Goal: Information Seeking & Learning: Learn about a topic

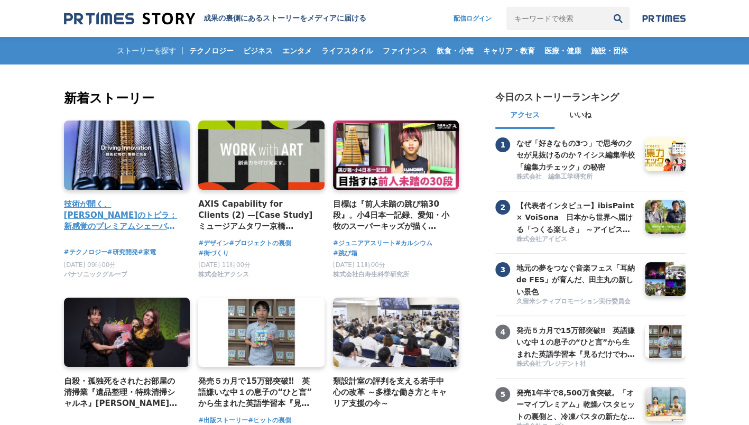
click at [170, 154] on link at bounding box center [127, 155] width 133 height 73
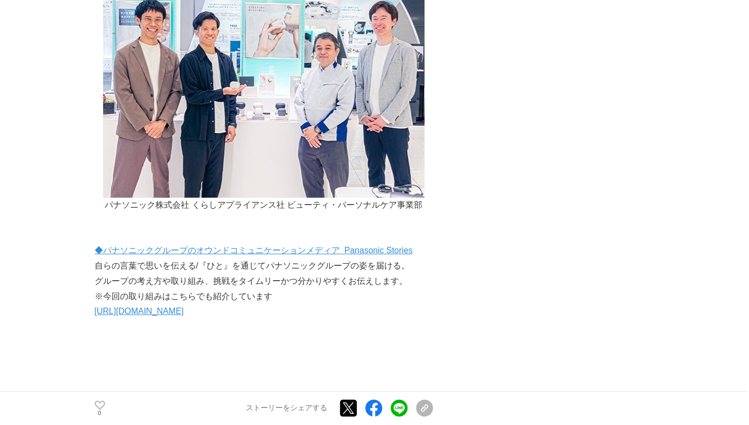
scroll to position [2168, 0]
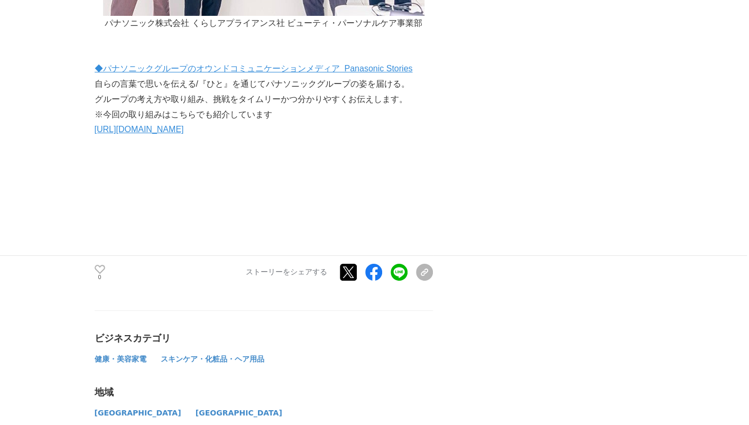
click at [365, 77] on p "自らの言葉で思いを伝える/『ひと』を通じてパナソニックグループの姿を届ける。" at bounding box center [264, 84] width 338 height 15
click at [369, 72] on link "◆パナソニックグループのオウンドコミュニケーションメディア Panasonic Stories" at bounding box center [254, 68] width 318 height 9
click at [184, 129] on link "[URL][DOMAIN_NAME]" at bounding box center [139, 129] width 89 height 9
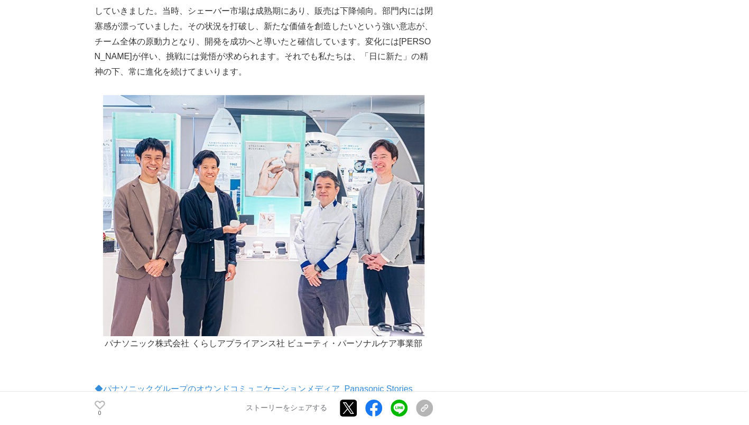
scroll to position [1534, 0]
